Goal: Task Accomplishment & Management: Manage account settings

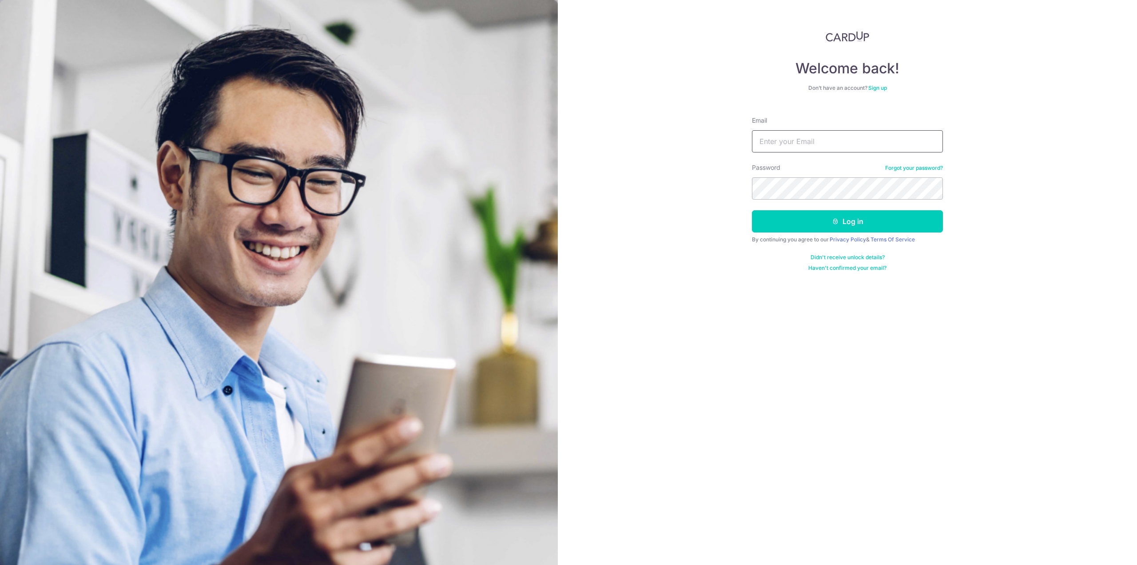
click at [795, 135] on input "Email" at bounding box center [847, 141] width 191 height 22
type input "AARONJEREMIAHCHAN89@GMAIL.COM"
click at [752, 210] on button "Log in" at bounding box center [847, 221] width 191 height 22
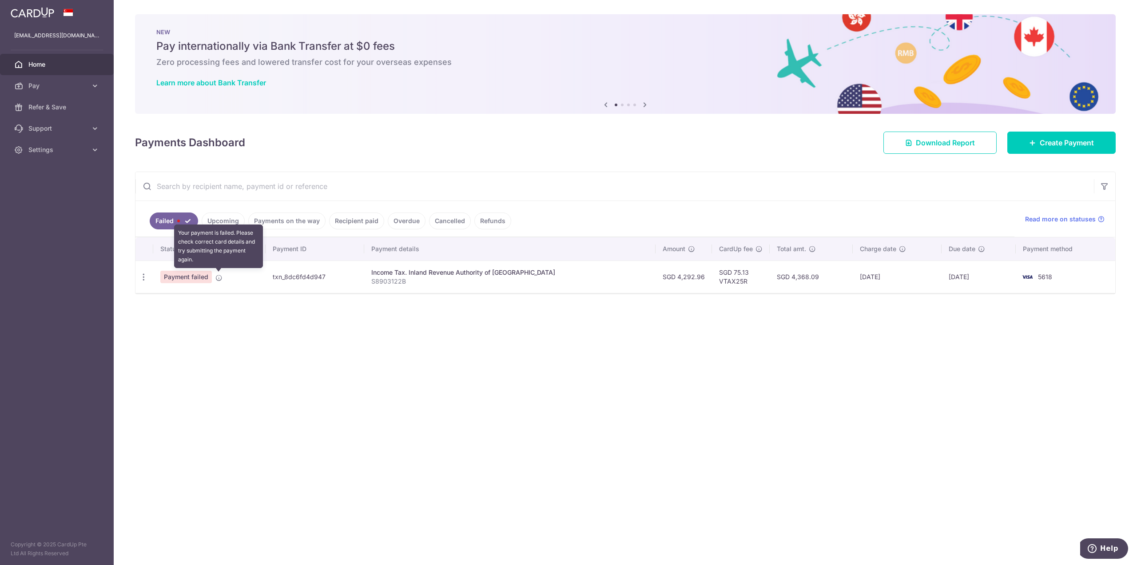
click at [219, 277] on icon at bounding box center [218, 277] width 7 height 7
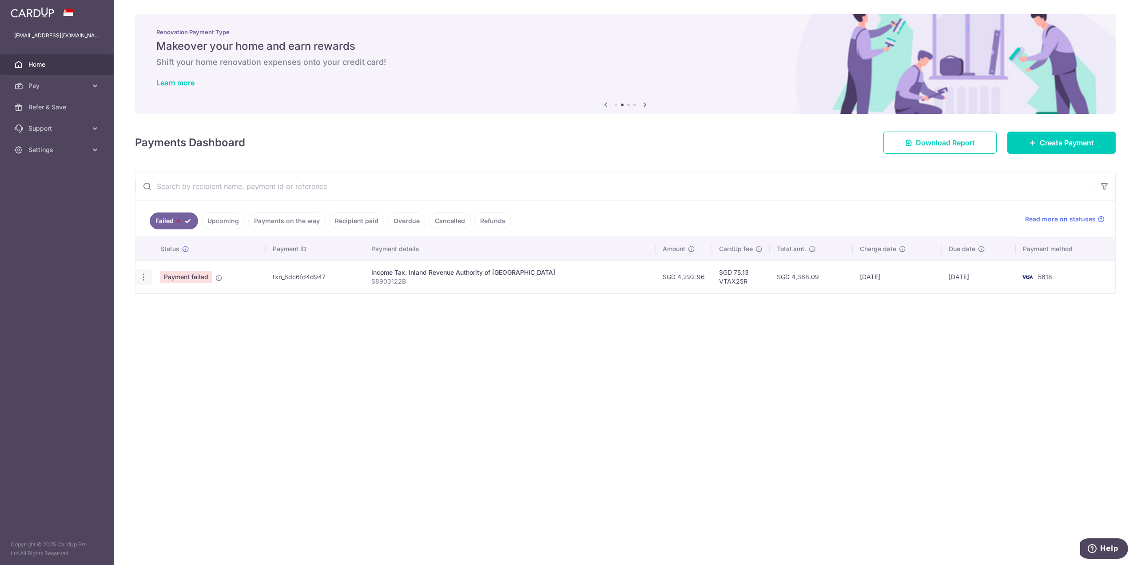
click at [143, 277] on icon "button" at bounding box center [143, 276] width 9 height 9
click at [311, 361] on div "× Pause Schedule Pause all future payments in this series Pause just this one p…" at bounding box center [625, 282] width 1023 height 565
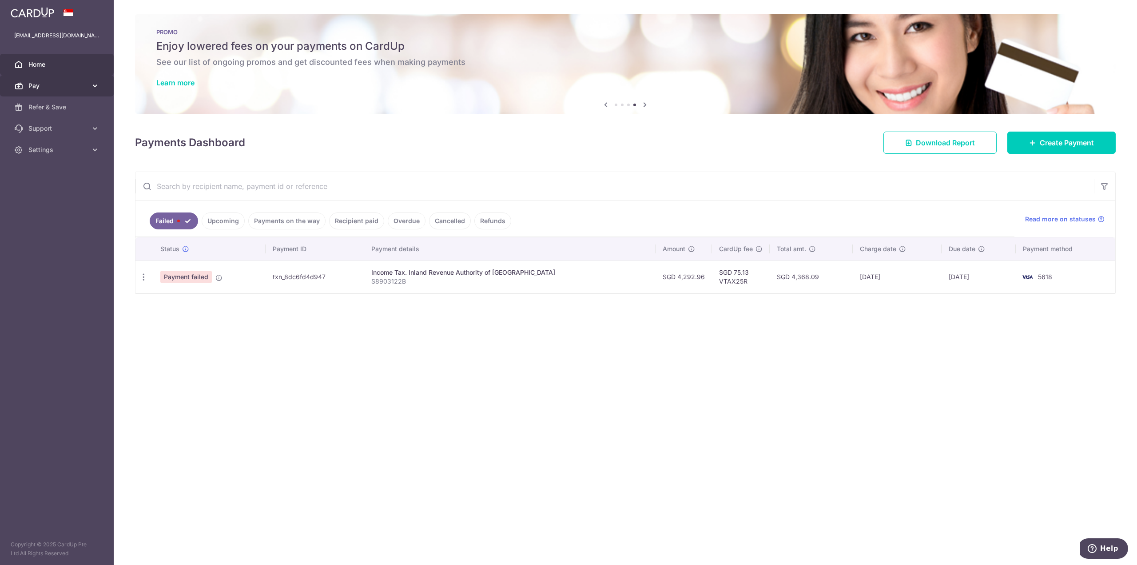
click at [48, 87] on span "Pay" at bounding box center [57, 85] width 59 height 9
click at [54, 108] on span "Payments" at bounding box center [57, 107] width 59 height 9
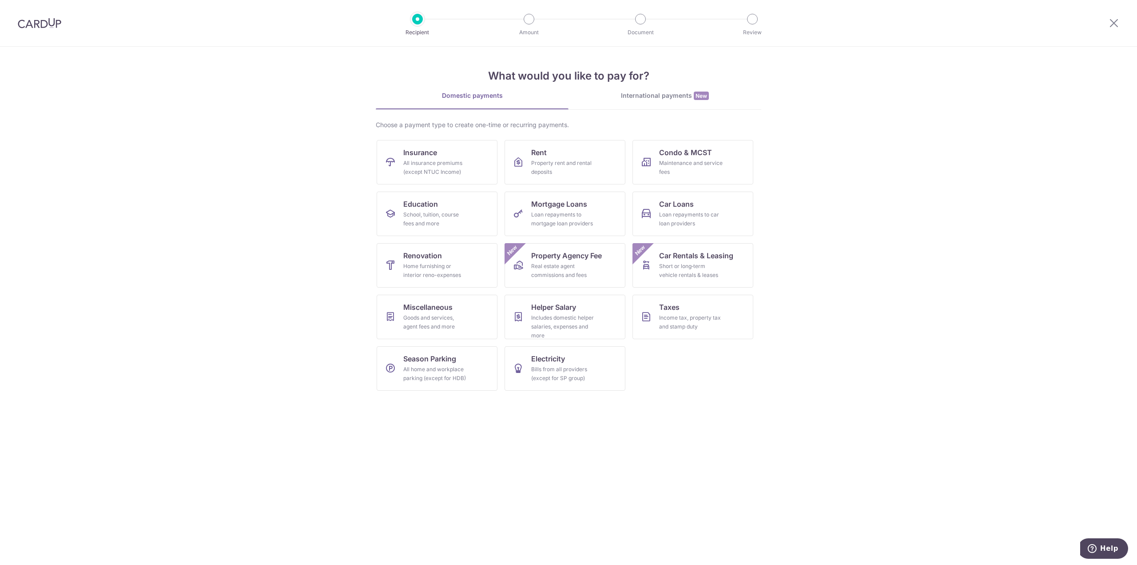
click at [36, 21] on img at bounding box center [40, 23] width 44 height 11
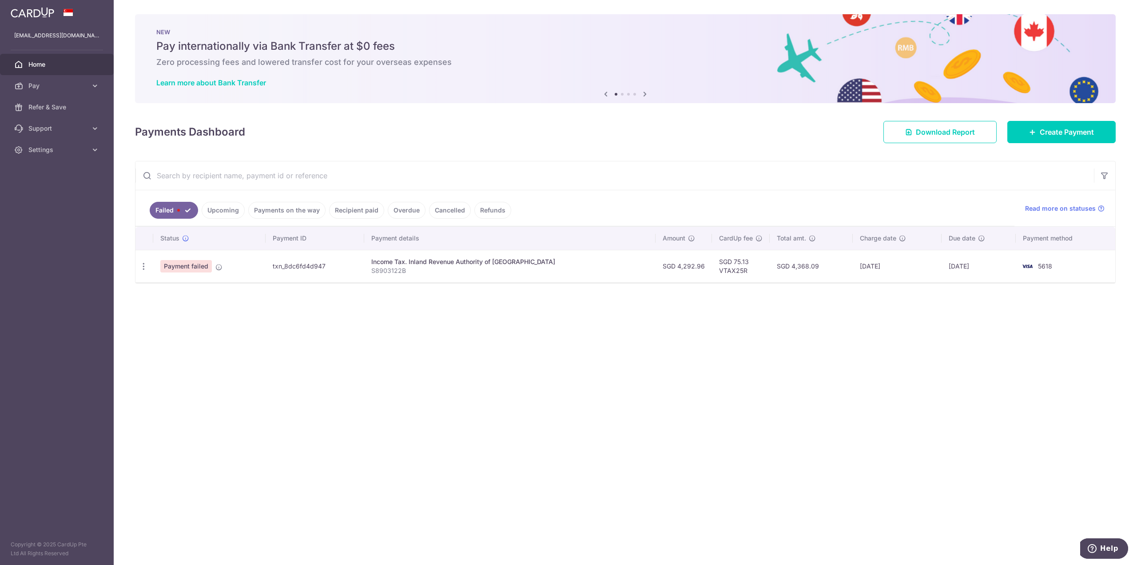
click at [230, 213] on link "Upcoming" at bounding box center [223, 210] width 43 height 17
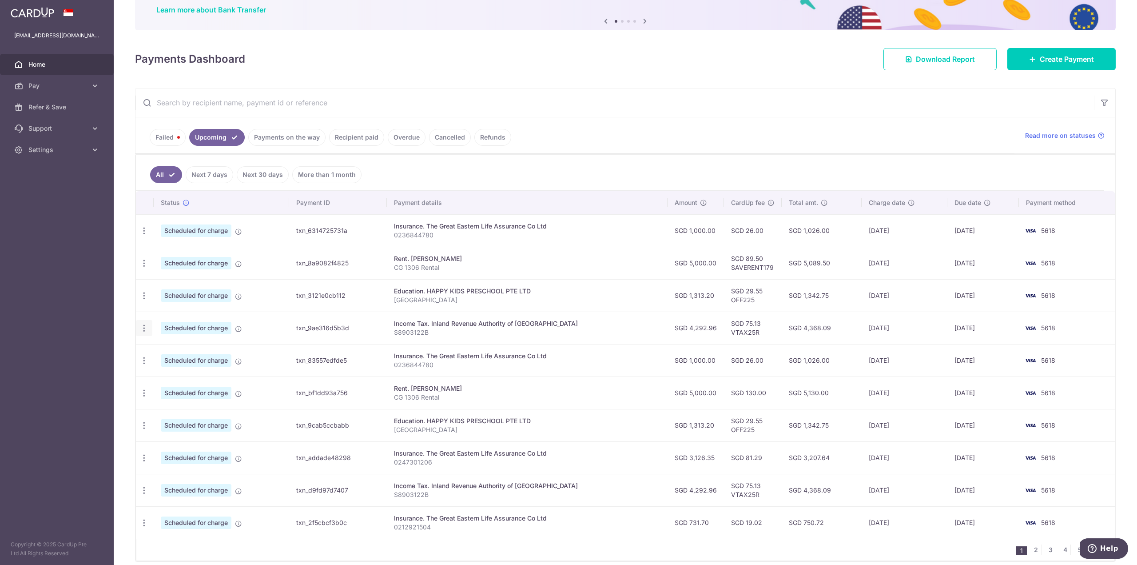
scroll to position [89, 0]
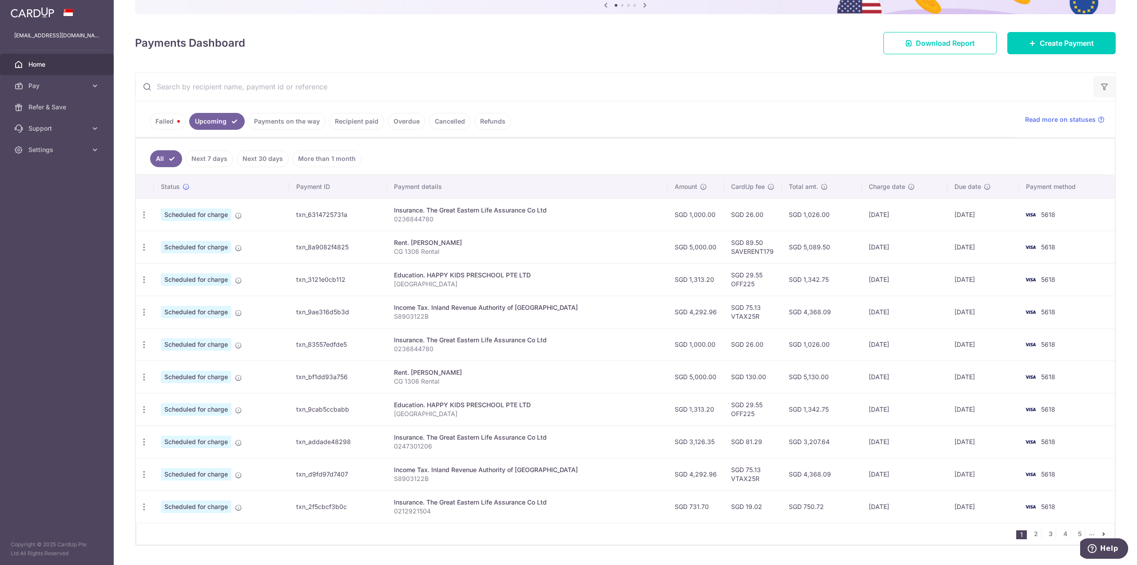
click at [1101, 87] on icon "button" at bounding box center [1104, 86] width 9 height 9
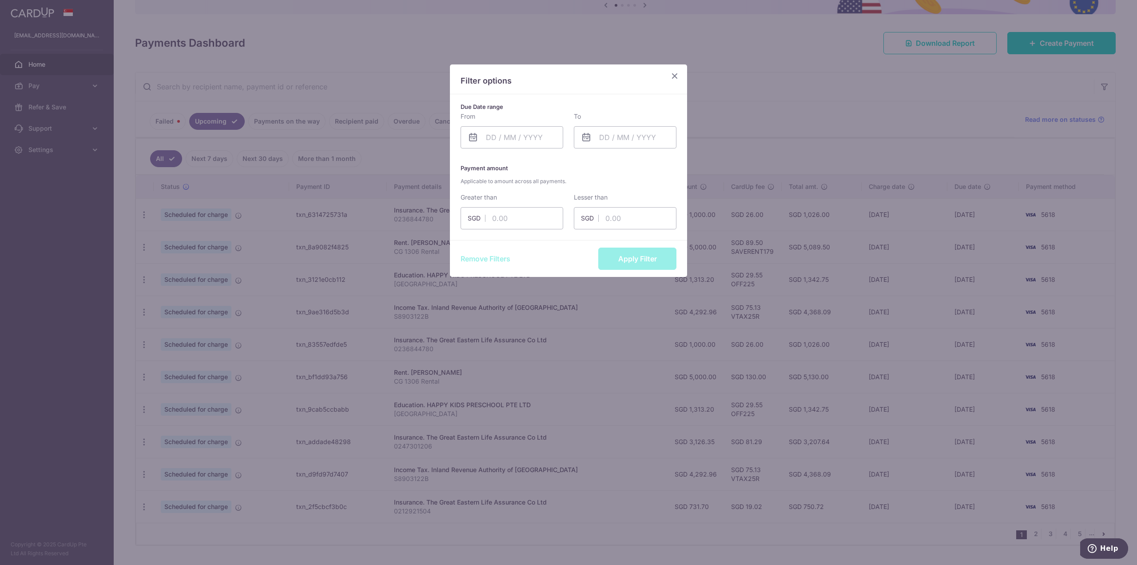
click at [673, 76] on icon "Close" at bounding box center [674, 75] width 11 height 11
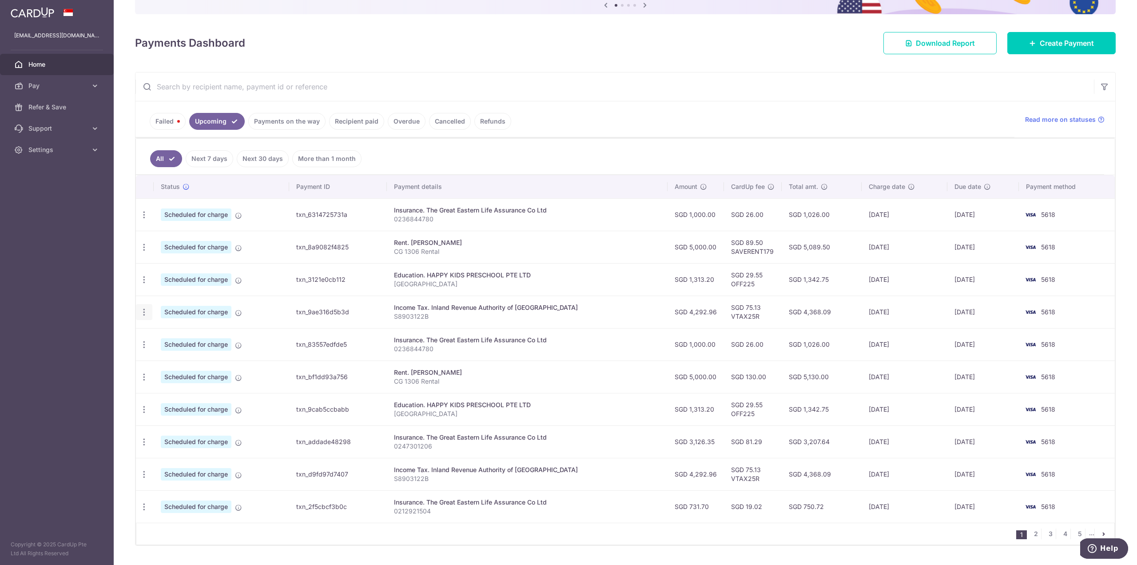
click at [145, 310] on icon "button" at bounding box center [143, 311] width 9 height 9
click at [183, 334] on span "Update payment" at bounding box center [191, 336] width 60 height 11
radio input "true"
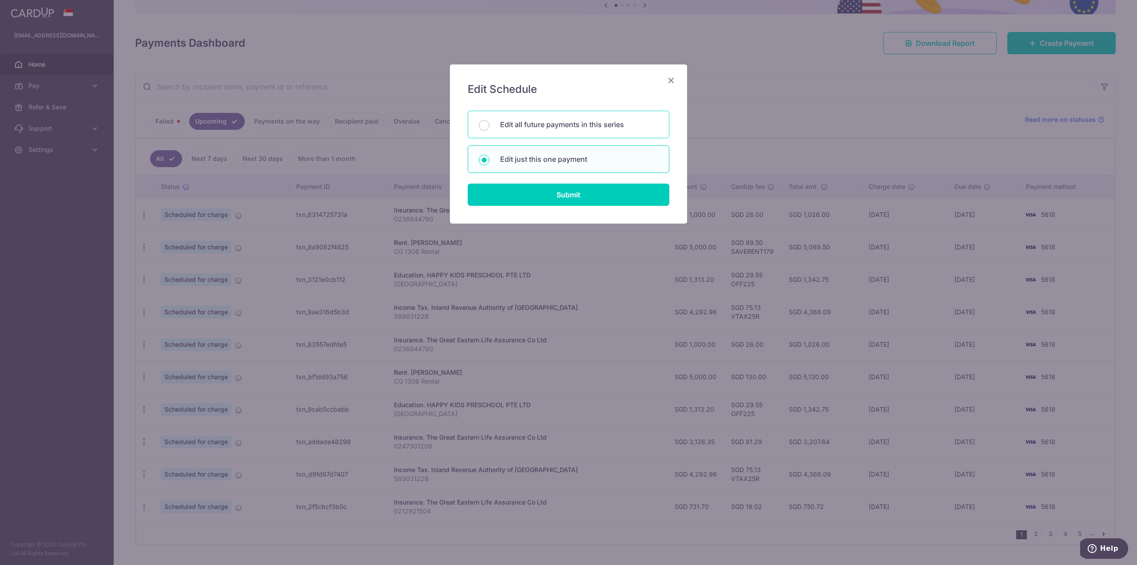
click at [537, 127] on p "Edit all future payments in this series" at bounding box center [579, 124] width 158 height 11
click at [489, 127] on input "Edit all future payments in this series" at bounding box center [484, 125] width 11 height 11
radio input "true"
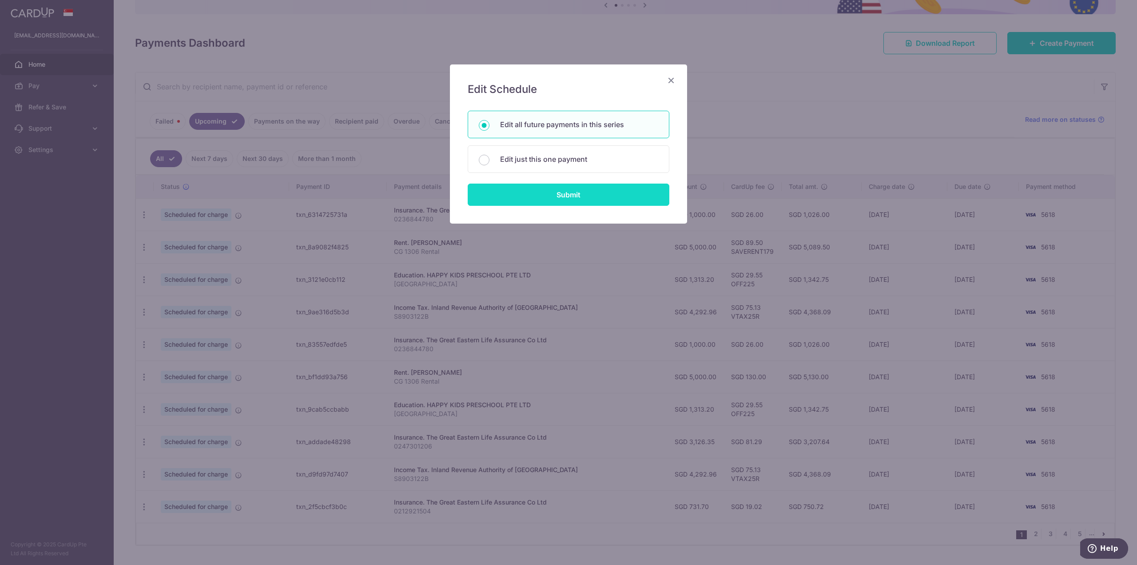
click at [571, 190] on input "Submit" at bounding box center [569, 194] width 202 height 22
radio input "true"
type input "4,292.96"
type input "S8903122B"
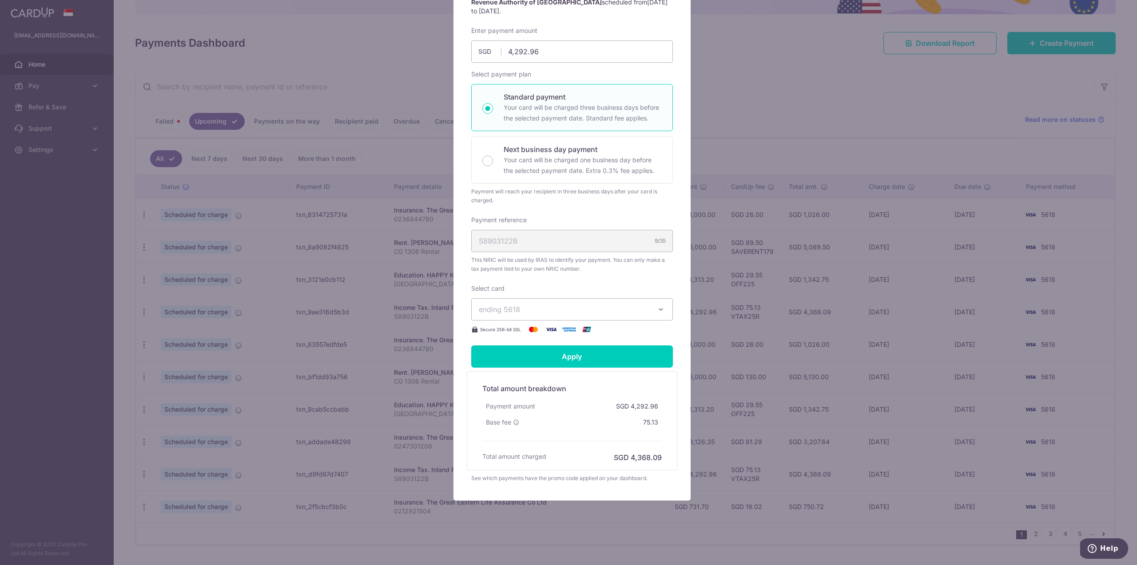
scroll to position [67, 0]
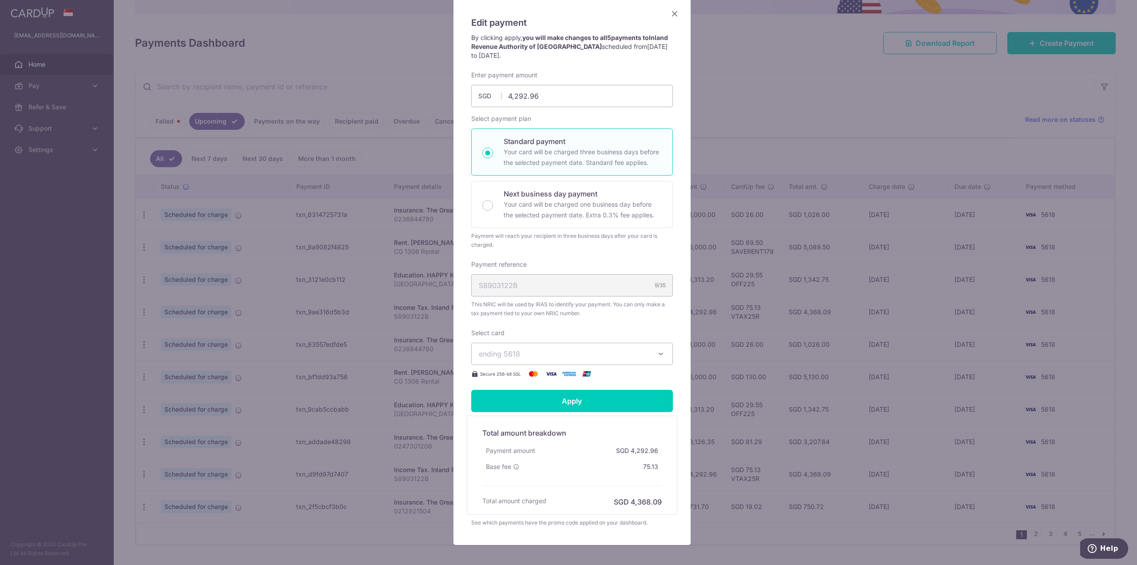
click at [646, 355] on button "ending 5618" at bounding box center [572, 353] width 202 height 22
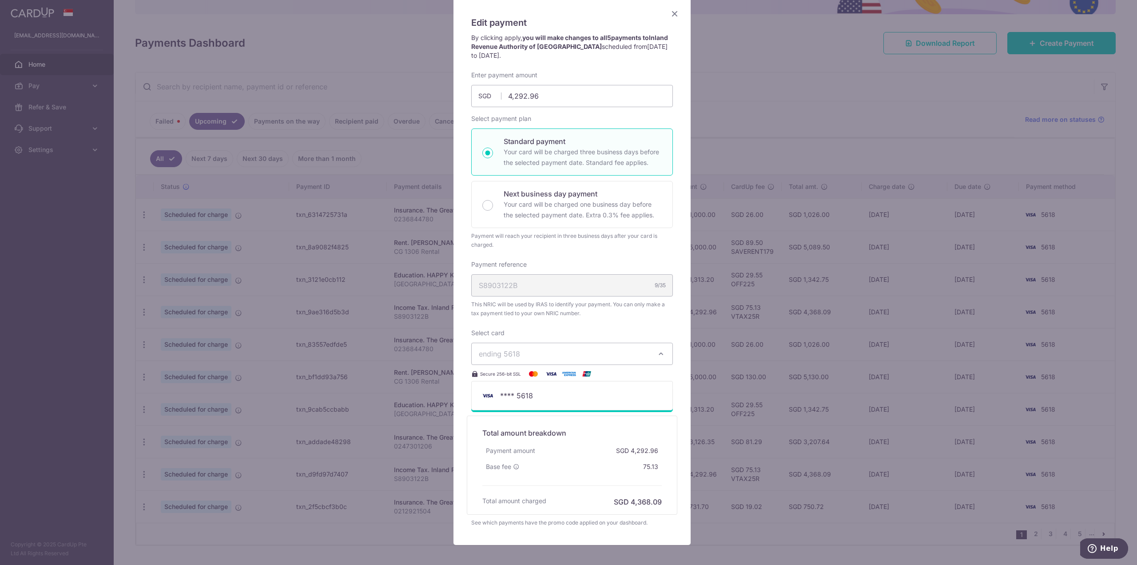
click at [646, 355] on button "ending 5618" at bounding box center [572, 353] width 202 height 22
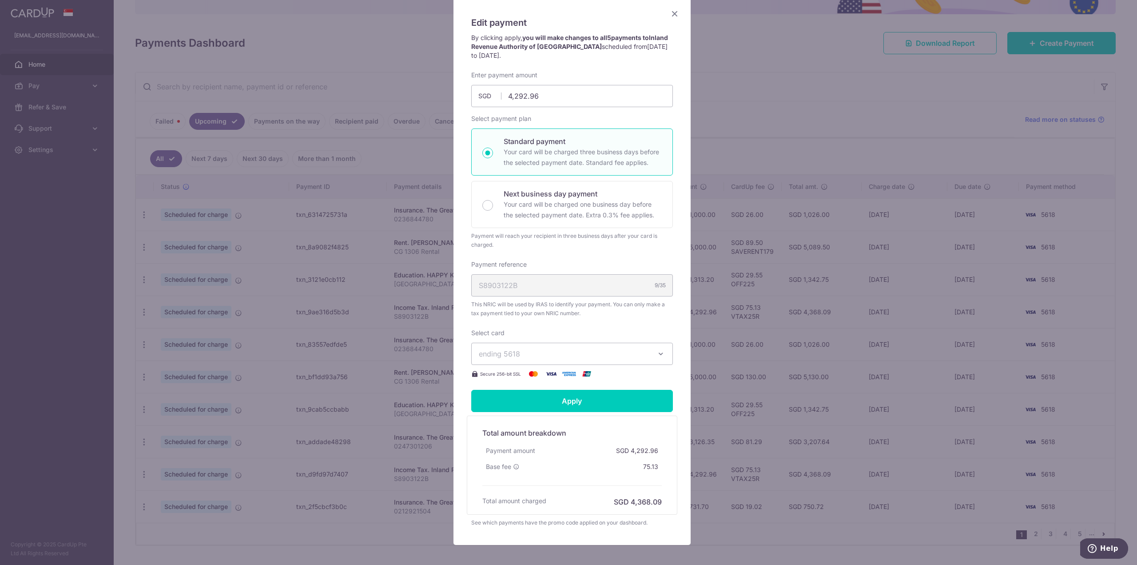
click at [758, 103] on div "Edit payment By clicking apply, you will make changes to all 5 payments to Inla…" at bounding box center [568, 282] width 1137 height 565
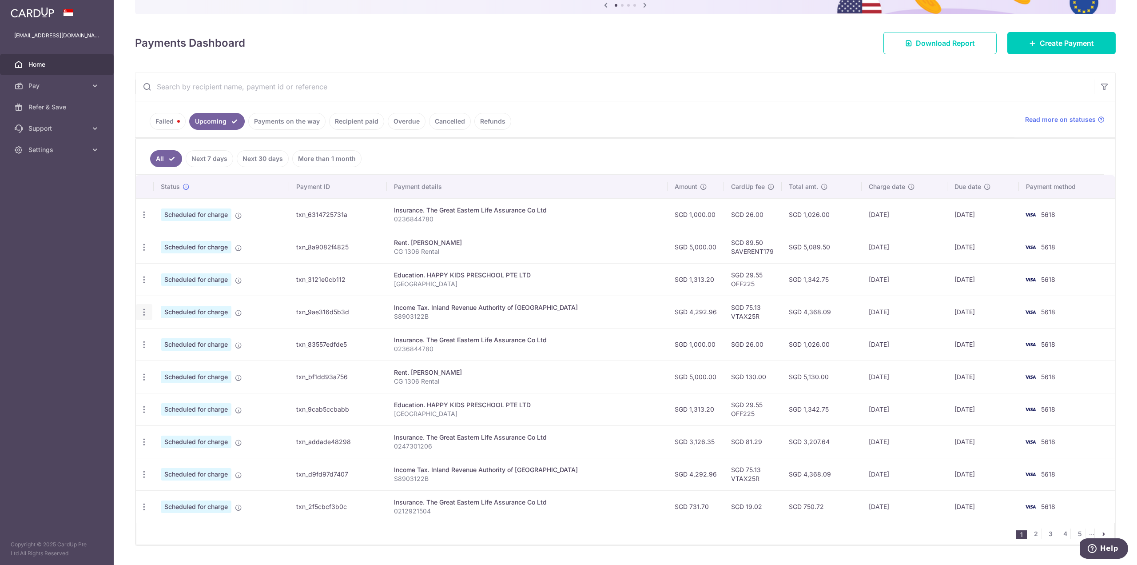
click at [145, 311] on icon "button" at bounding box center [143, 311] width 9 height 9
click at [194, 355] on span "Cancel payment" at bounding box center [192, 358] width 60 height 11
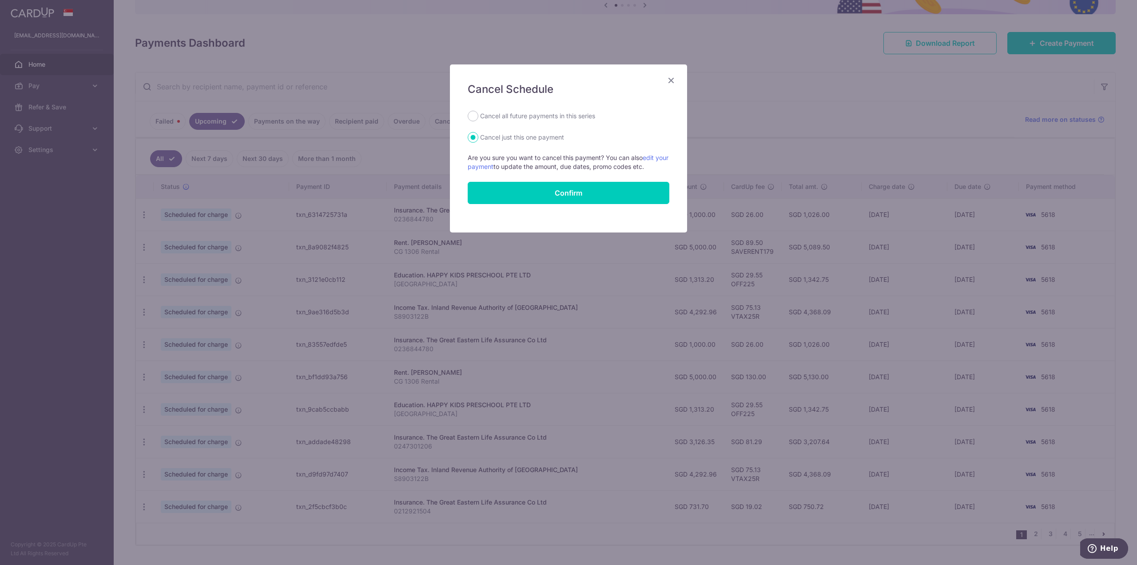
click at [533, 117] on label "Cancel all future payments in this series" at bounding box center [537, 116] width 115 height 11
click at [478, 117] on input "Cancel all future payments in this series" at bounding box center [473, 116] width 11 height 11
radio input "true"
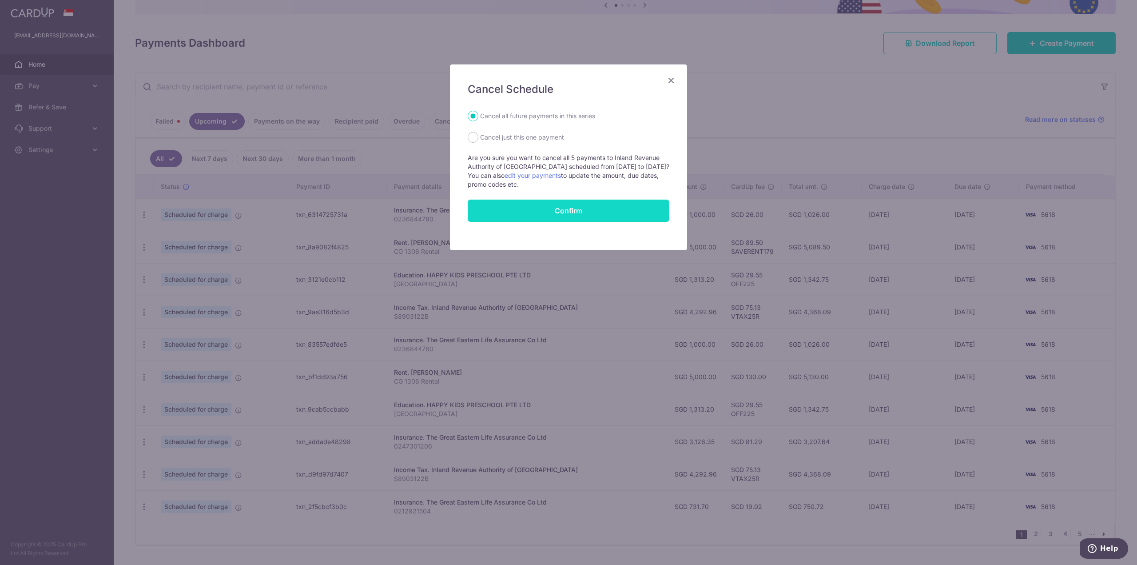
click at [568, 212] on button "Confirm" at bounding box center [569, 210] width 202 height 22
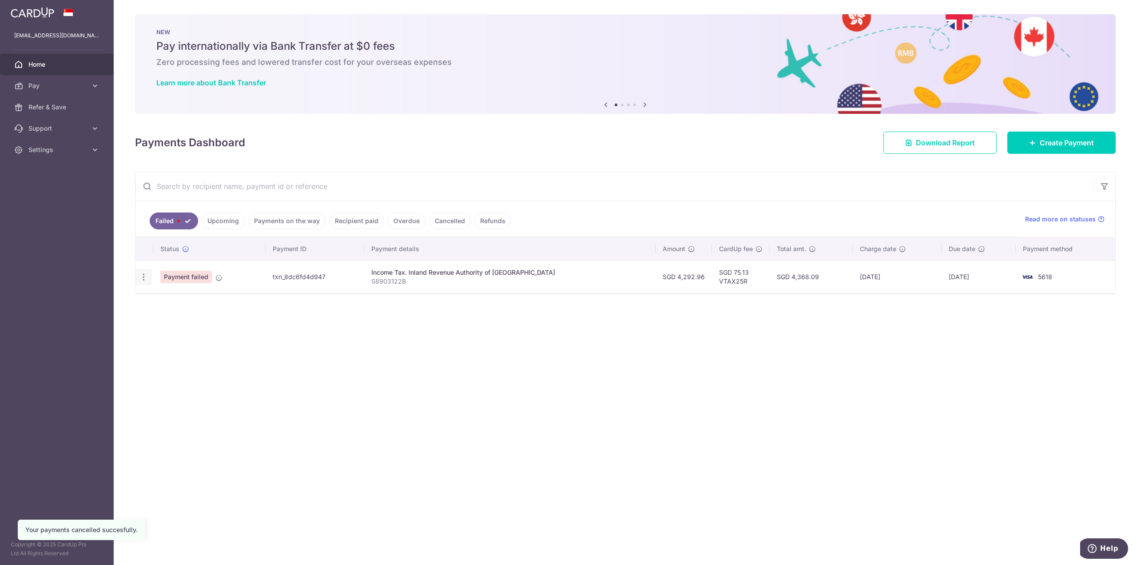
click at [140, 277] on icon "button" at bounding box center [143, 276] width 9 height 9
click at [183, 297] on span "Update payment" at bounding box center [191, 301] width 60 height 11
radio input "true"
type input "4,292.96"
type input "S8903122B"
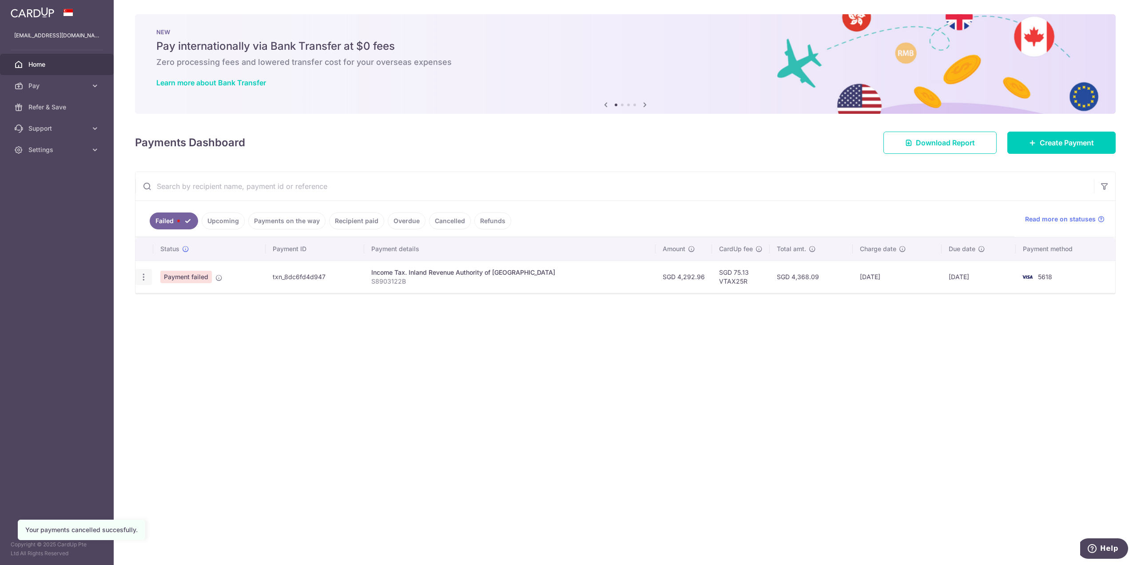
type input "VTAX25R"
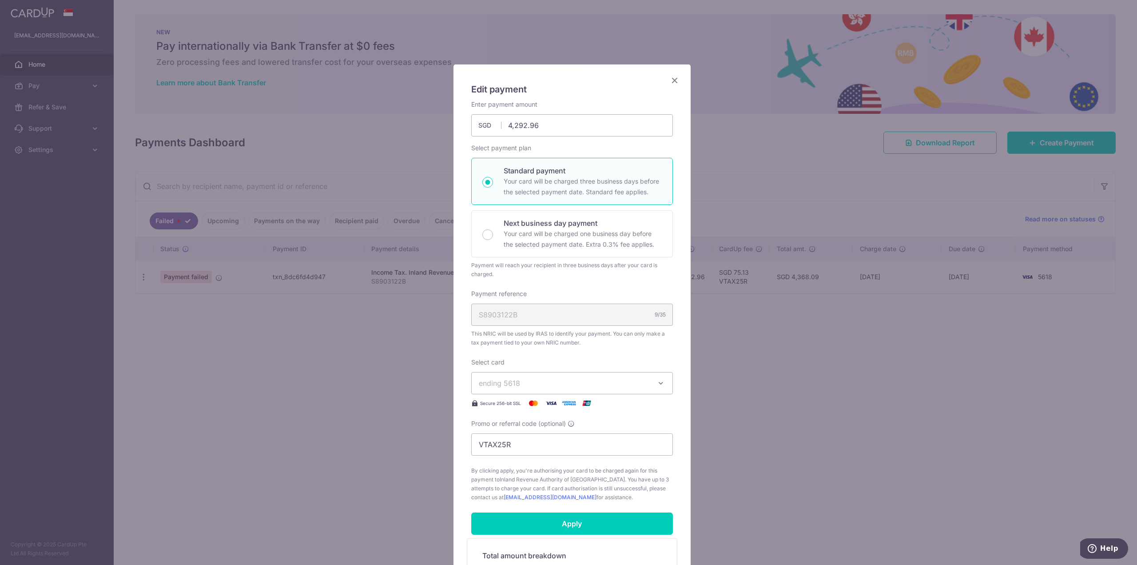
click at [672, 80] on icon "Close" at bounding box center [674, 80] width 11 height 11
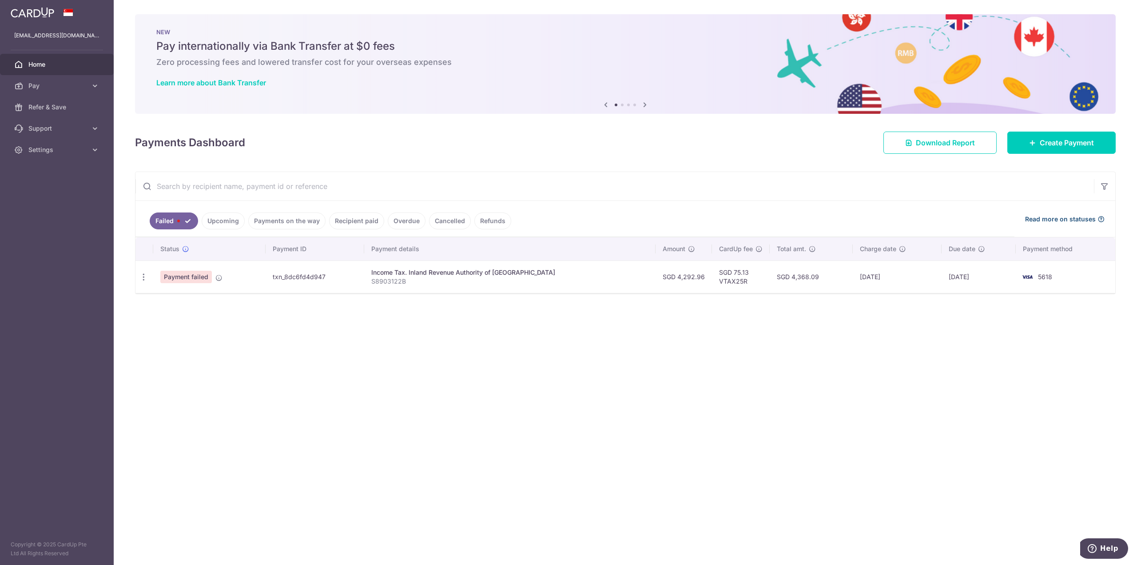
click at [1103, 220] on icon at bounding box center [1101, 218] width 7 height 7
click at [183, 275] on span "Payment failed" at bounding box center [186, 277] width 52 height 12
